Goal: Information Seeking & Learning: Learn about a topic

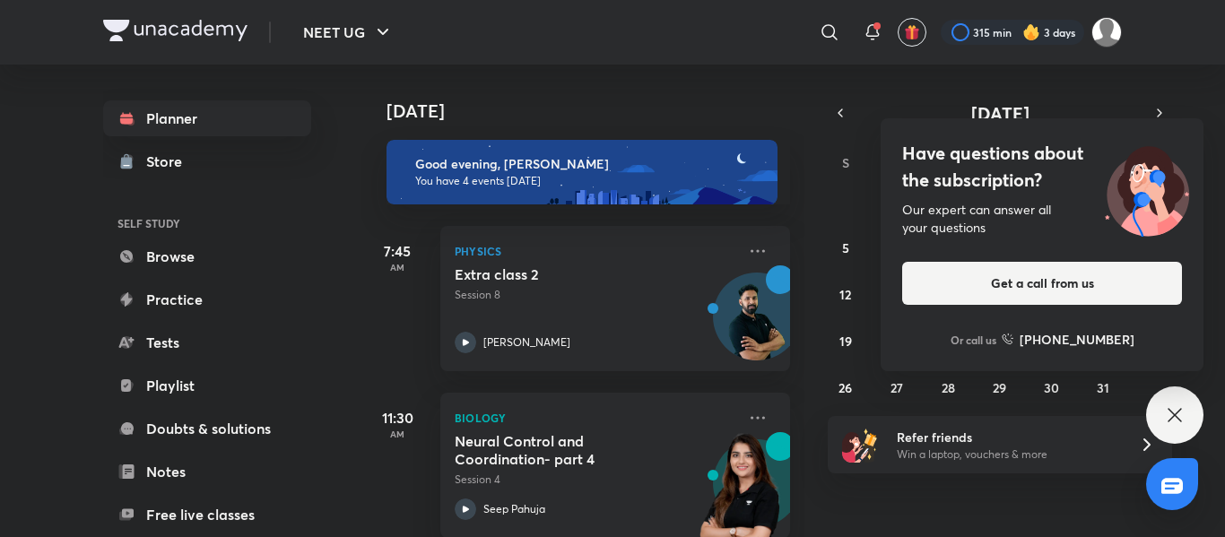
click at [1184, 427] on div "Have questions about the subscription? Our expert can answer all your questions…" at bounding box center [1174, 414] width 57 height 57
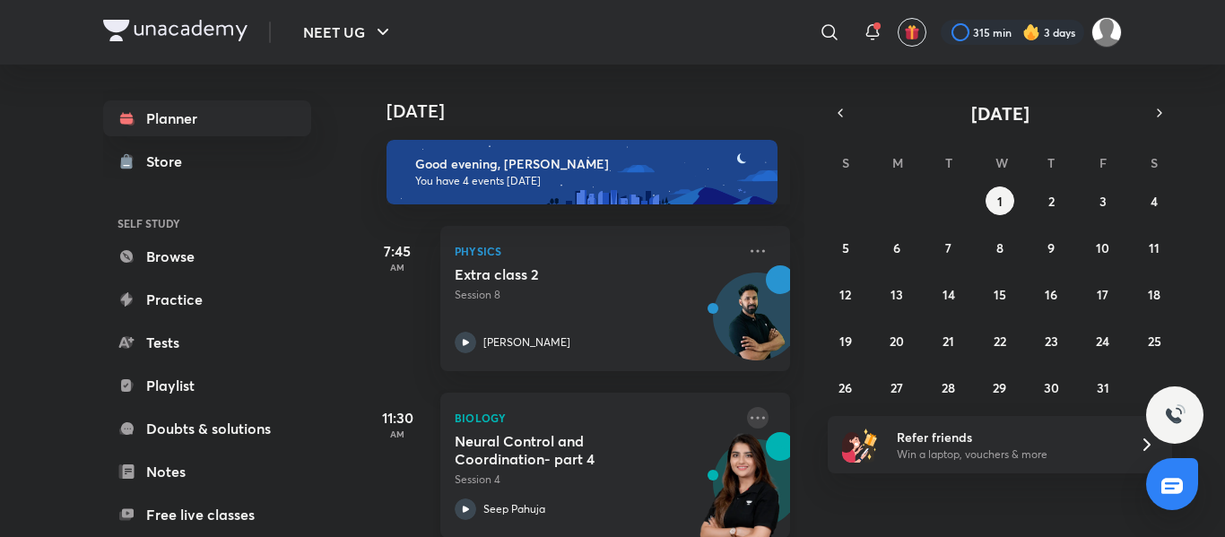
click at [749, 421] on icon at bounding box center [758, 418] width 22 height 22
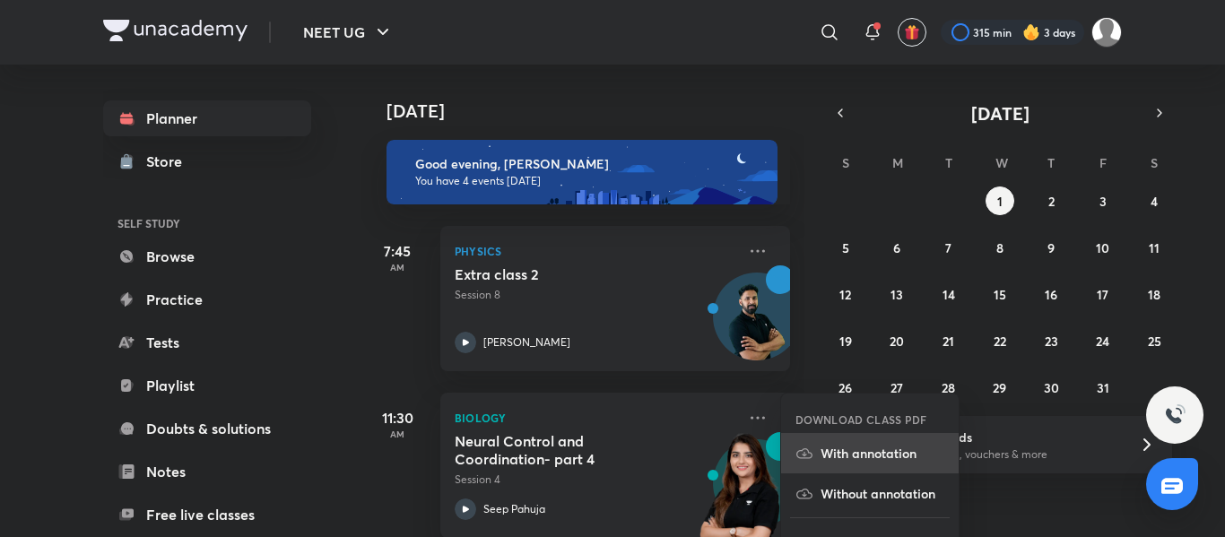
click at [875, 455] on p "With annotation" at bounding box center [882, 453] width 124 height 19
